Goal: Navigation & Orientation: Go to known website

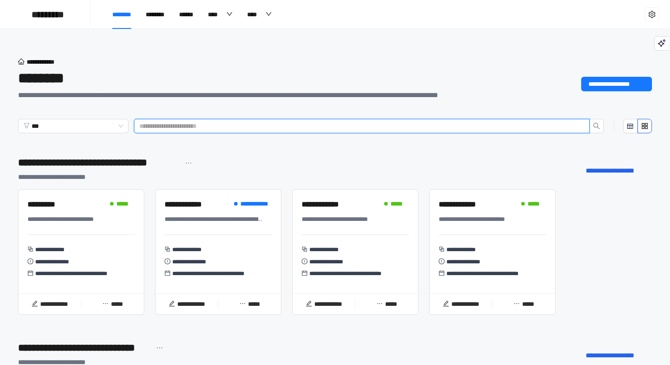
click at [313, 122] on input "text" at bounding box center [358, 126] width 438 height 10
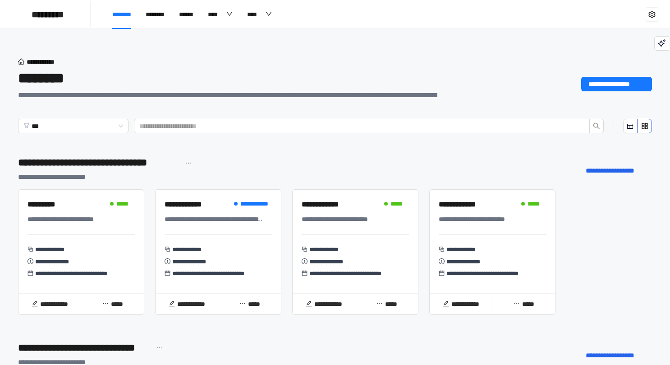
click at [287, 60] on div "**********" at bounding box center [268, 61] width 501 height 11
